Goal: Information Seeking & Learning: Learn about a topic

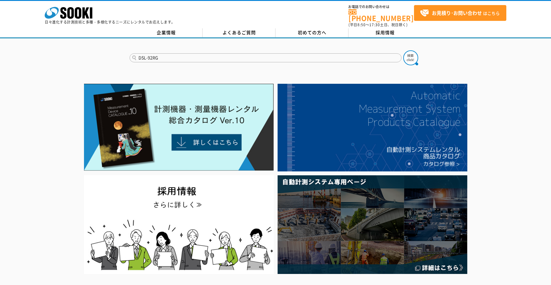
type input "DSL-92RG"
click at [404, 50] on button at bounding box center [411, 57] width 15 height 15
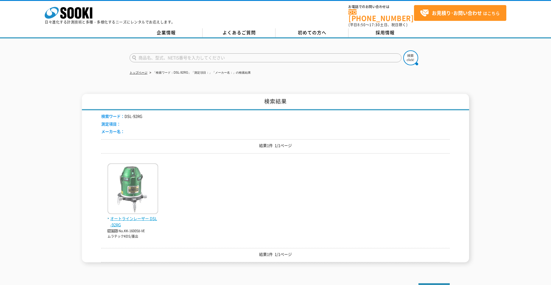
click at [138, 215] on span "オートラインレーザー DSL-92RG" at bounding box center [133, 221] width 51 height 13
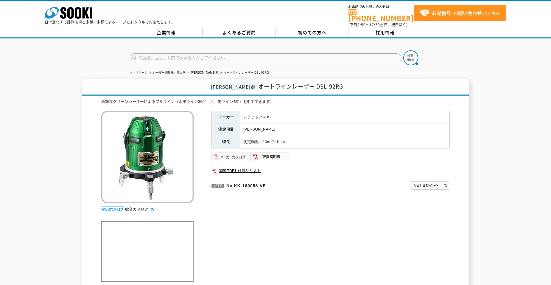
click at [237, 154] on img at bounding box center [231, 157] width 39 height 10
